Goal: Task Accomplishment & Management: Manage account settings

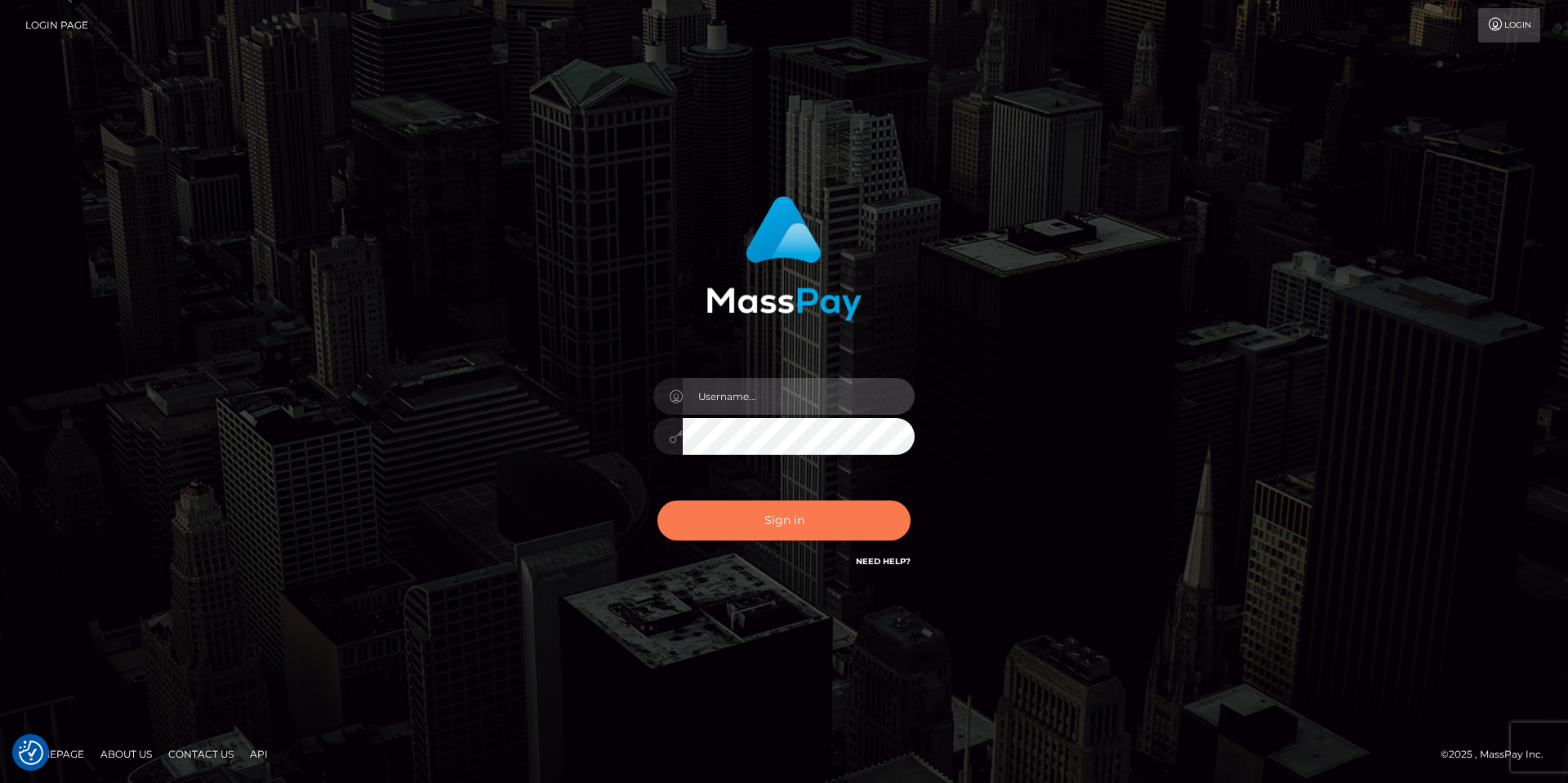
type input "[PERSON_NAME].Silversocial"
click at [799, 516] on button "Sign in" at bounding box center [784, 520] width 253 height 40
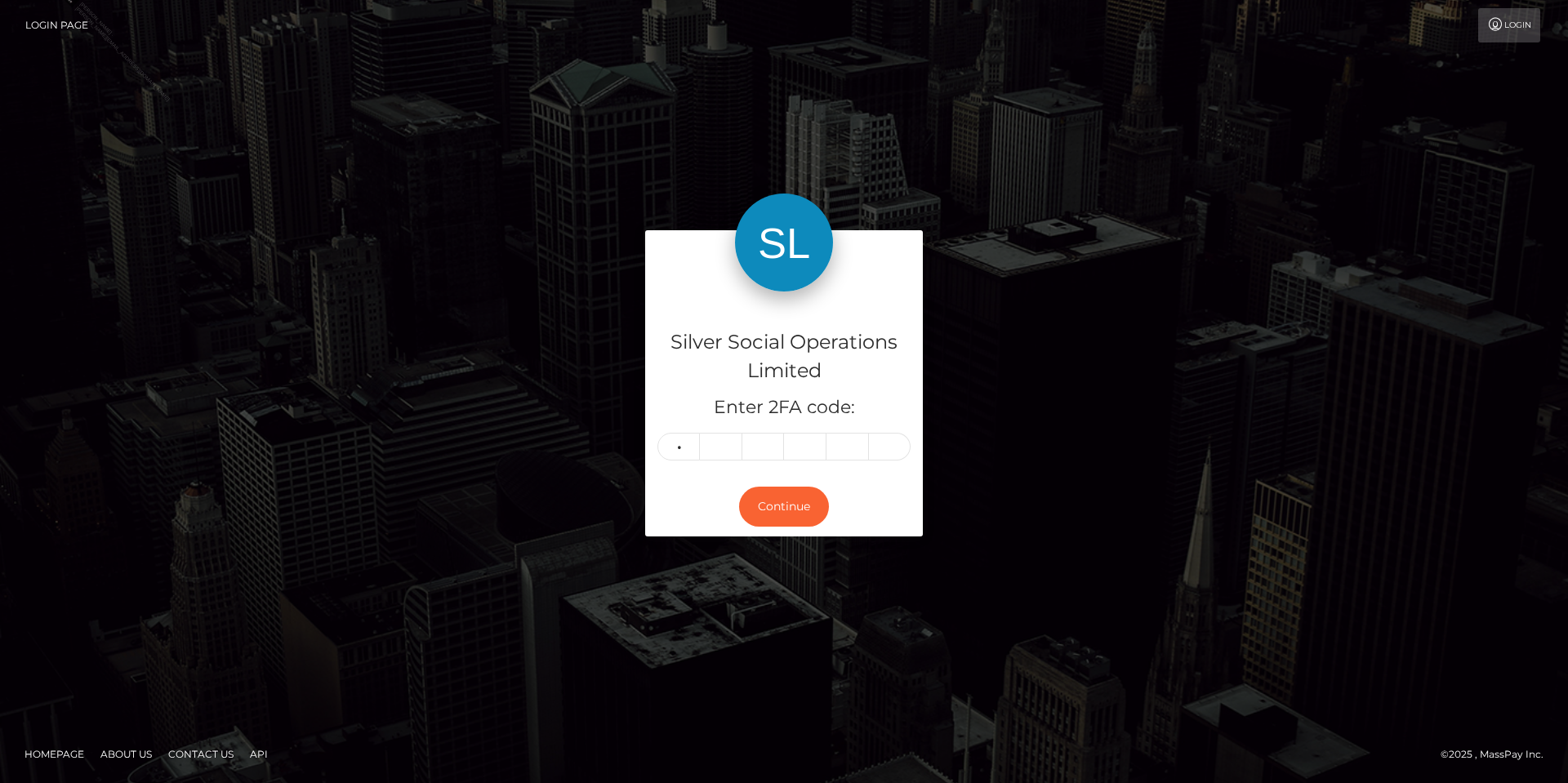
type input "6"
type input "4"
type input "6"
type input "0"
type input "5"
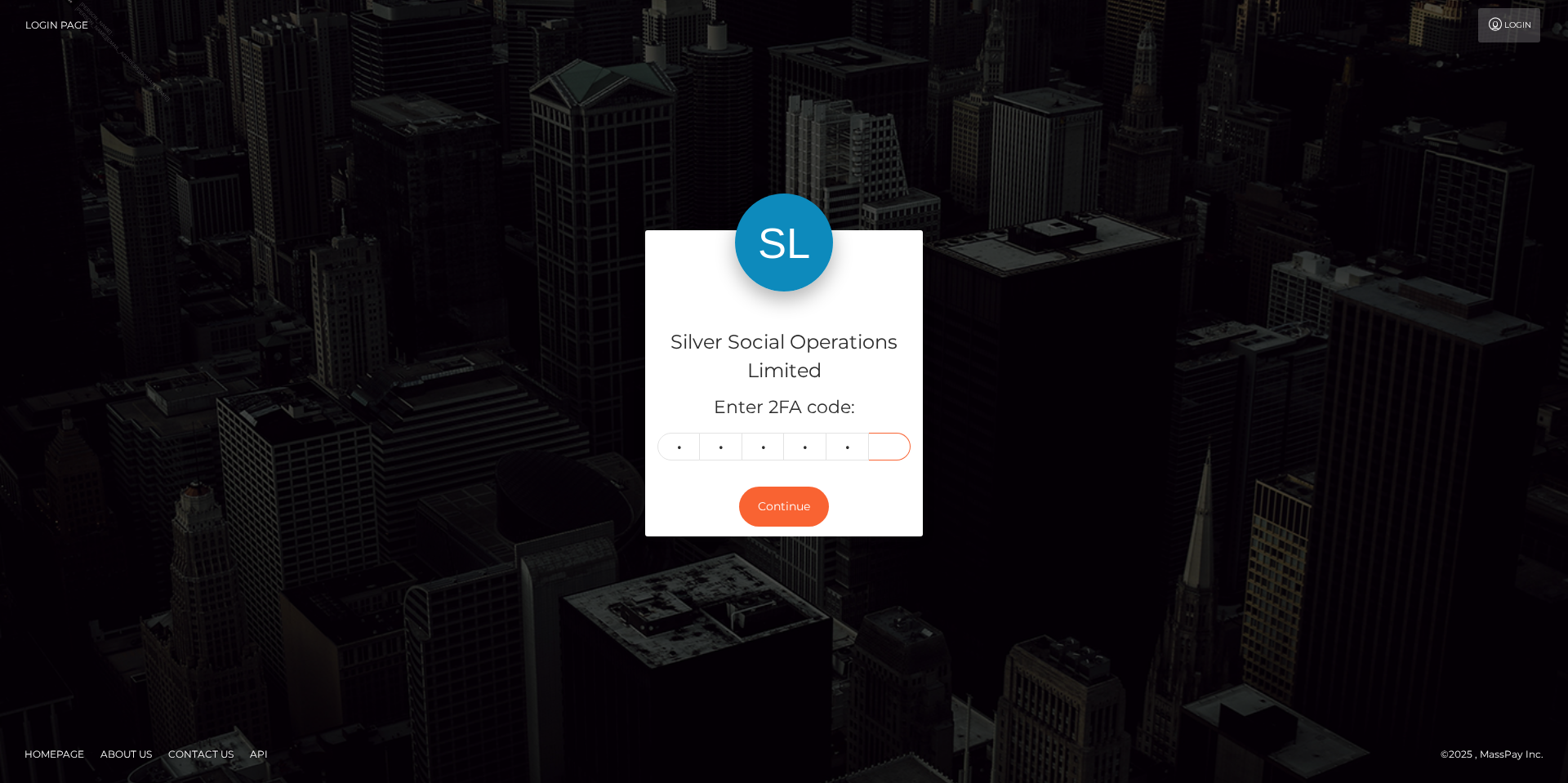
type input "8"
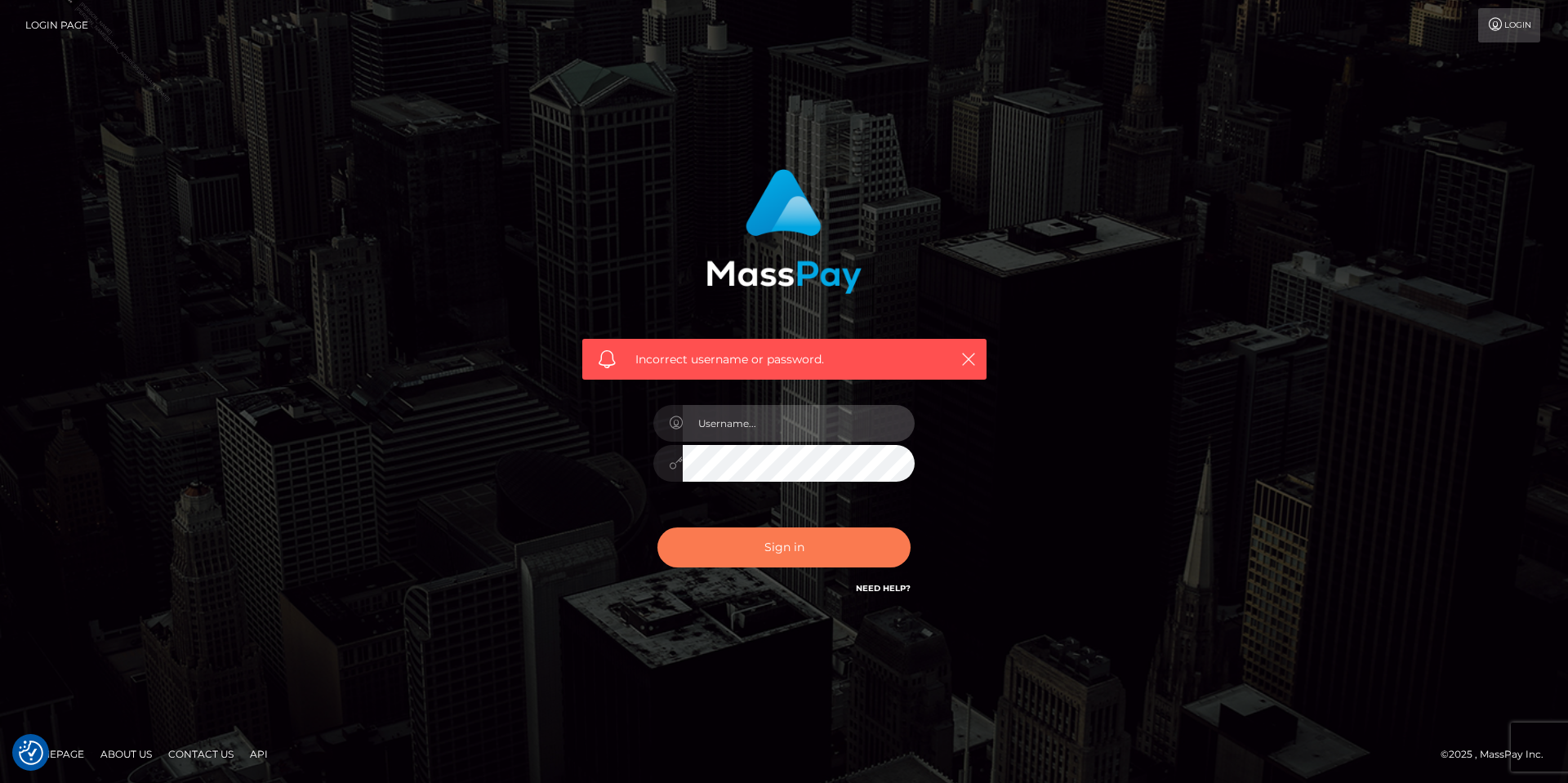
type input "[PERSON_NAME].Silversocial"
click at [782, 557] on button "Sign in" at bounding box center [784, 548] width 253 height 40
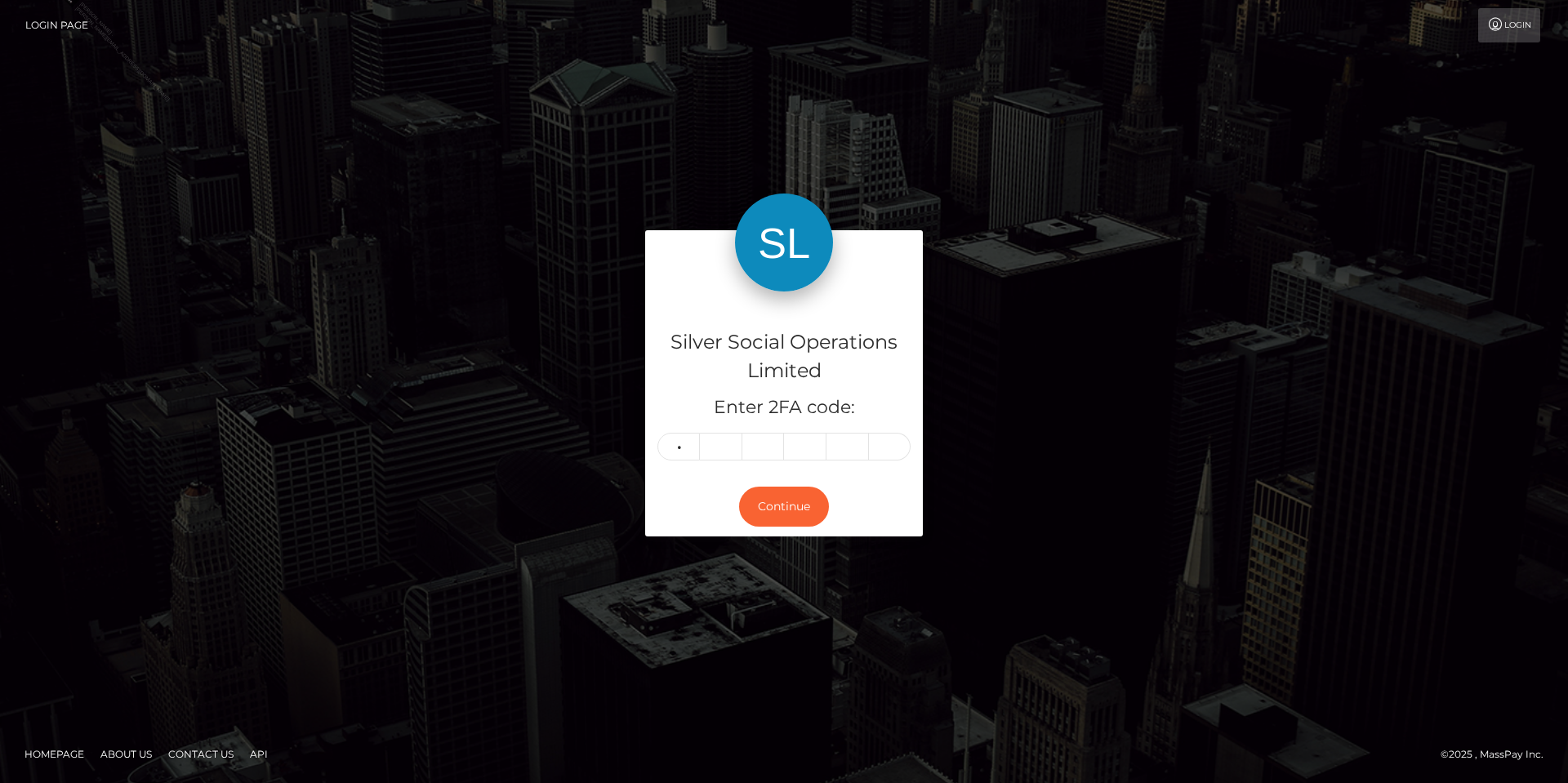
type input "9"
type input "2"
type input "9"
type input "5"
type input "3"
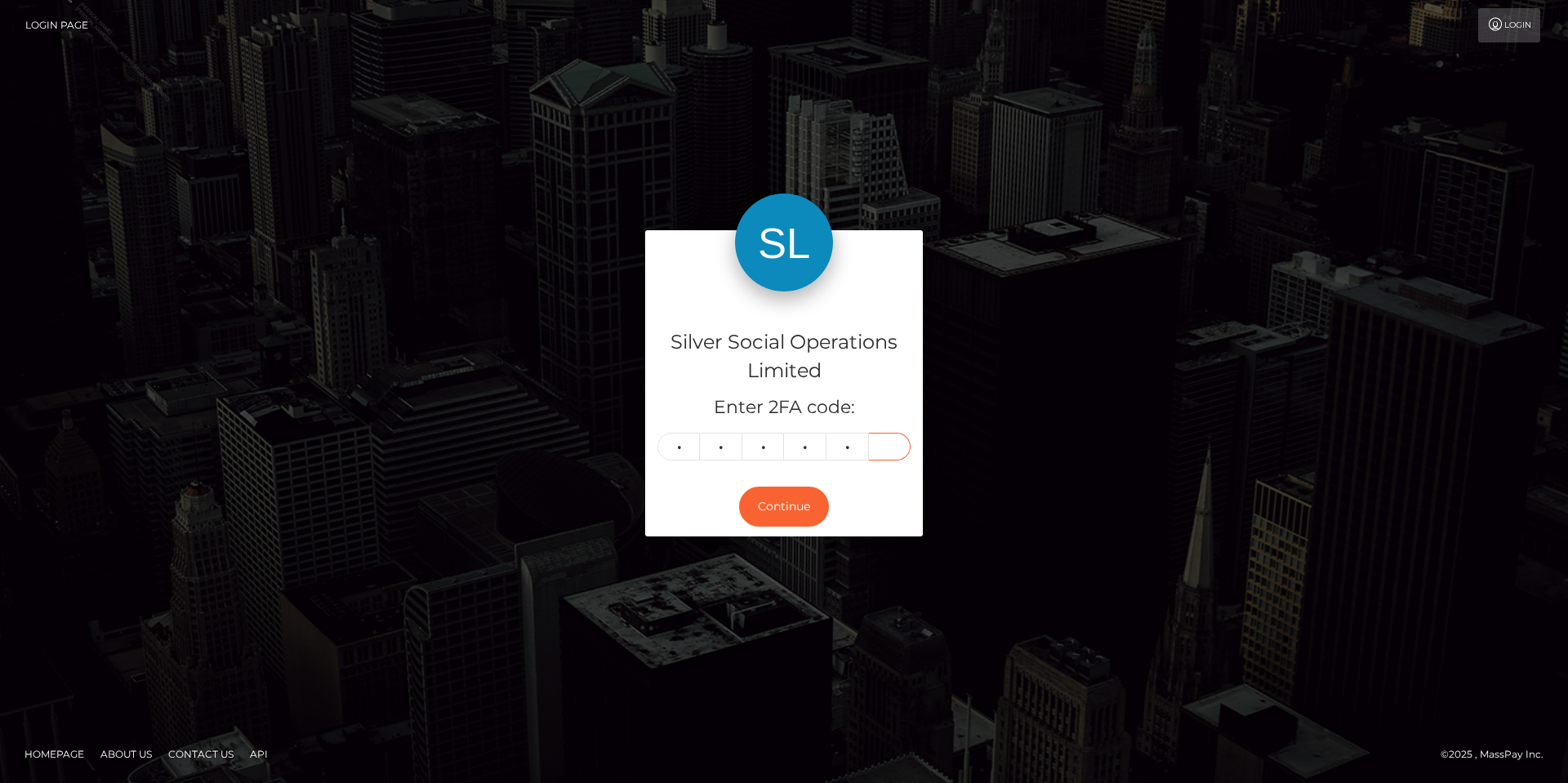
type input "1"
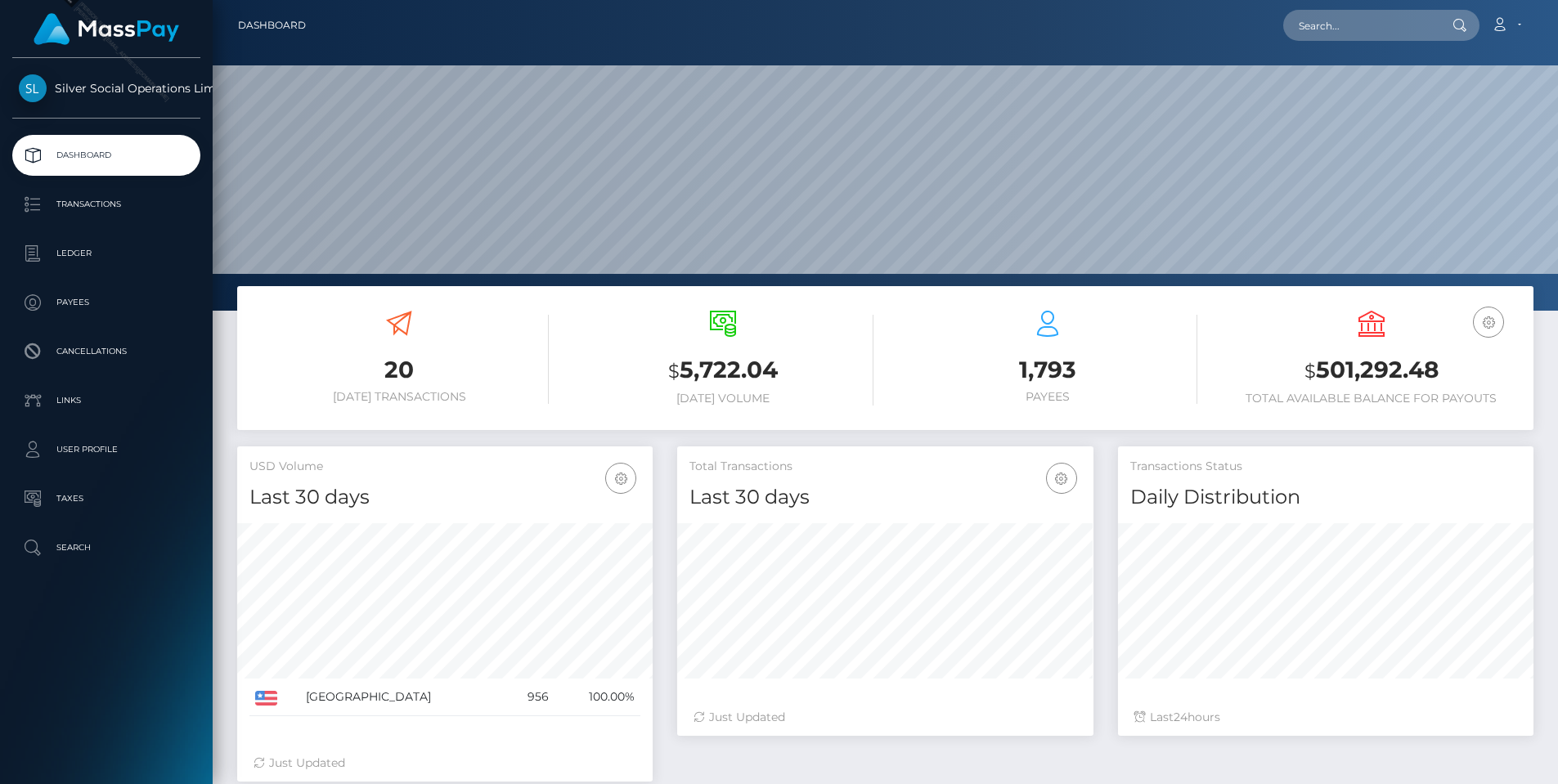
scroll to position [290, 417]
drag, startPoint x: 1451, startPoint y: 377, endPoint x: 1209, endPoint y: 333, distance: 246.0
click at [1316, 380] on h3 "$ 501,292.48" at bounding box center [1371, 370] width 299 height 34
copy h3 "501,292.48"
